Goal: Task Accomplishment & Management: Complete application form

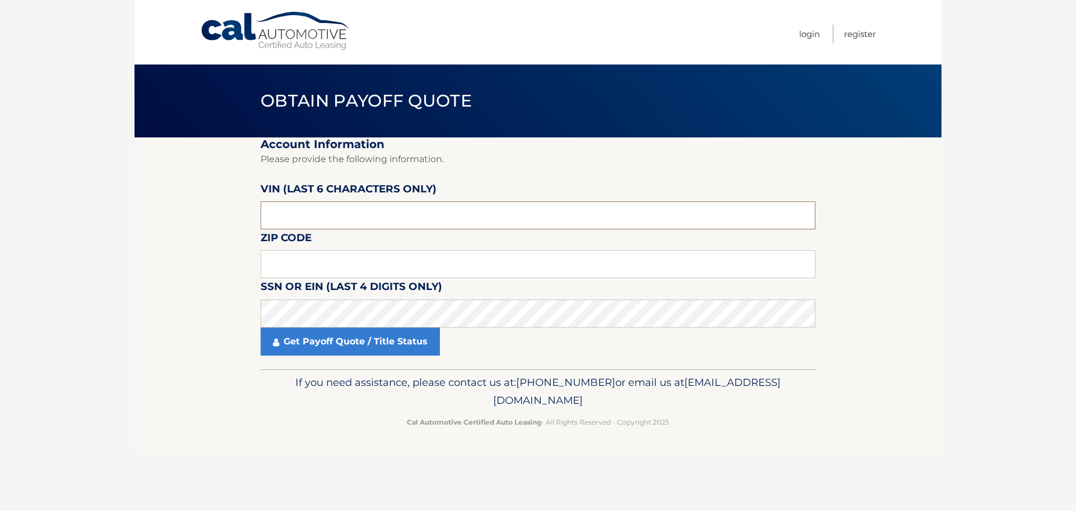
click at [343, 227] on input "text" at bounding box center [538, 215] width 555 height 28
type input "014229"
click at [296, 263] on input "text" at bounding box center [538, 264] width 555 height 28
click at [277, 258] on input "text" at bounding box center [538, 264] width 555 height 28
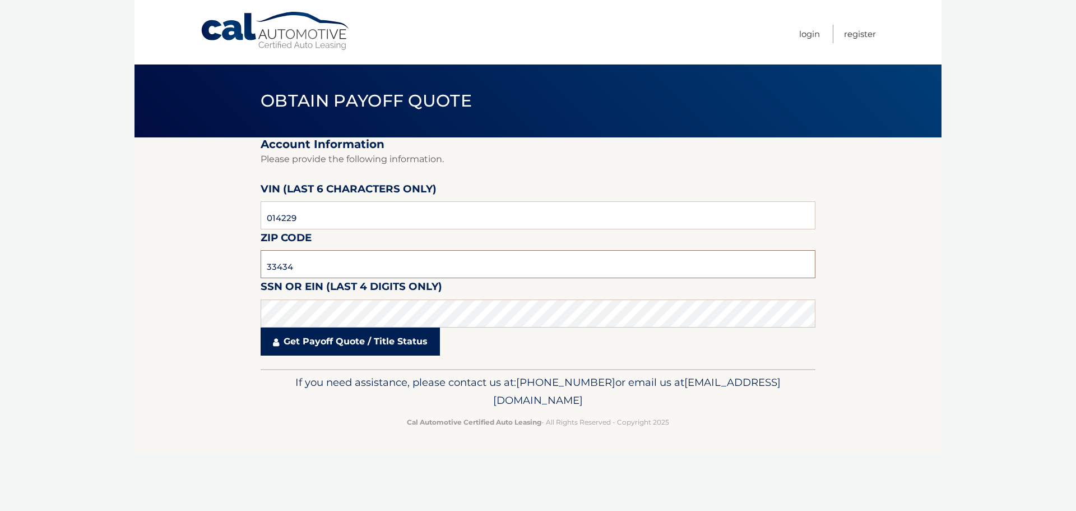
type input "33434"
click at [356, 348] on link "Get Payoff Quote / Title Status" at bounding box center [350, 341] width 179 height 28
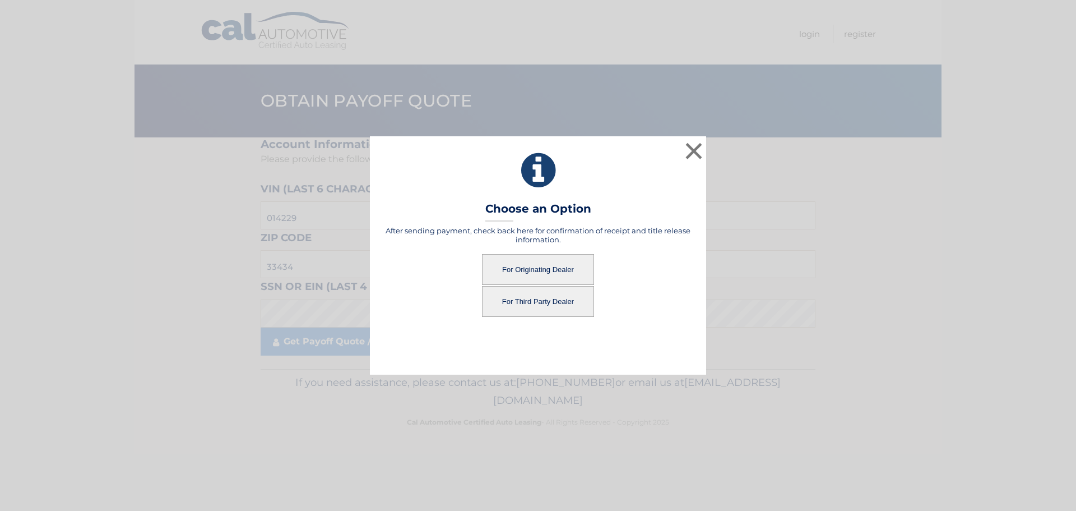
click at [540, 262] on button "For Originating Dealer" at bounding box center [538, 269] width 112 height 31
click at [525, 270] on button "For Originating Dealer" at bounding box center [538, 269] width 112 height 31
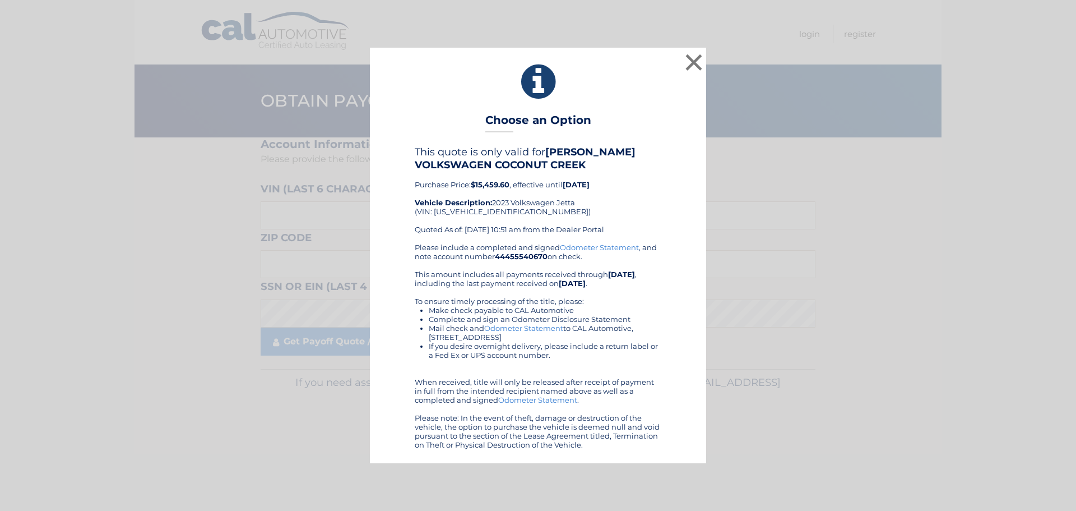
click at [532, 328] on link "Odometer Statement" at bounding box center [523, 328] width 79 height 9
